Goal: Check status: Check status

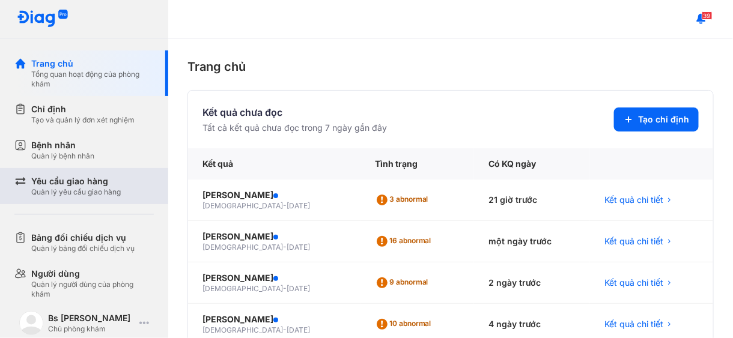
click at [93, 184] on div "Yêu cầu giao hàng" at bounding box center [75, 181] width 89 height 12
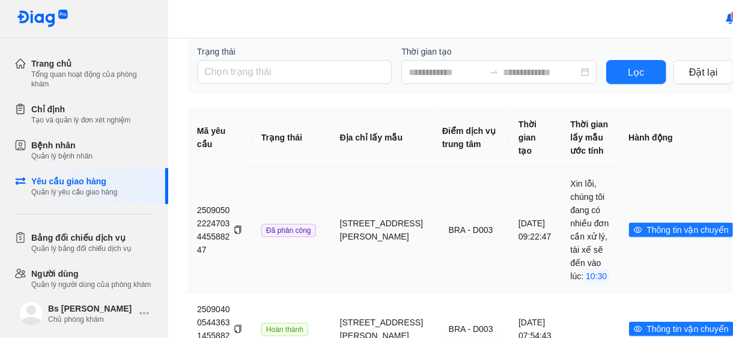
scroll to position [120, 0]
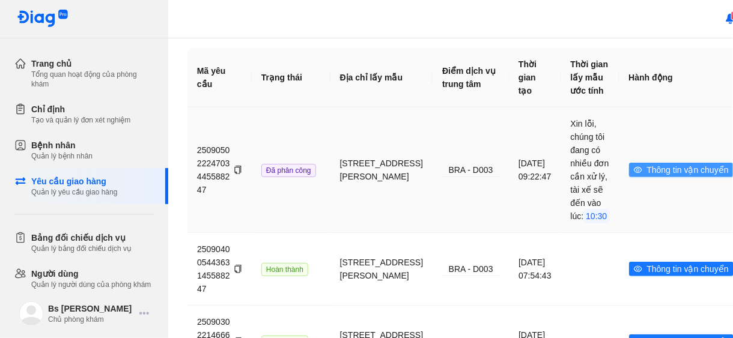
click at [652, 173] on span "Thông tin vận chuyển" at bounding box center [688, 169] width 82 height 13
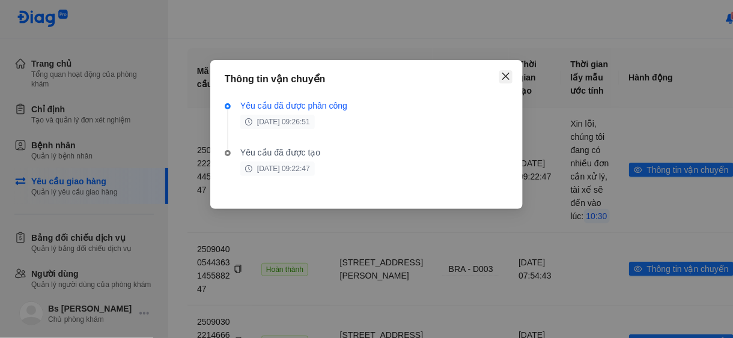
click at [507, 76] on icon "close" at bounding box center [506, 76] width 10 height 10
